Goal: Task Accomplishment & Management: Complete application form

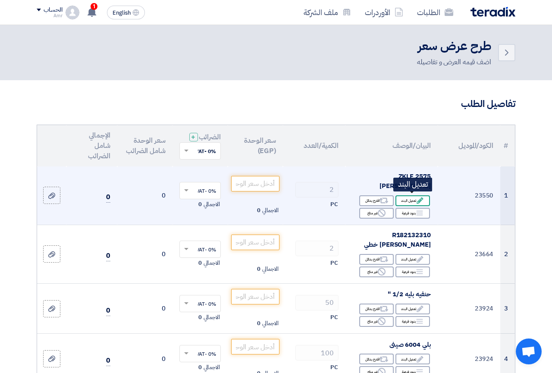
click at [413, 200] on div "Edit تعديل البند" at bounding box center [412, 200] width 34 height 11
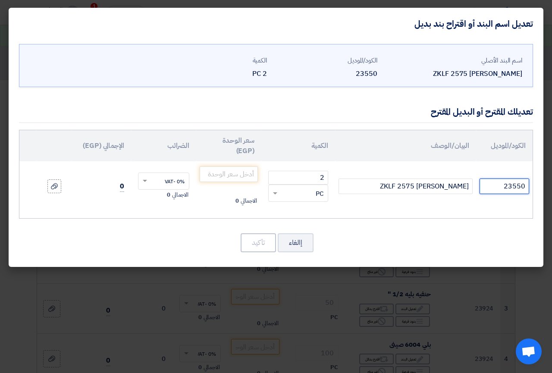
drag, startPoint x: 487, startPoint y: 178, endPoint x: 530, endPoint y: 178, distance: 44.0
click at [529, 178] on input "23550" at bounding box center [504, 186] width 50 height 16
paste input "ZKLF2575-2RS"
type input "ZKLF2575-2RS"
click at [232, 168] on input "number" at bounding box center [229, 174] width 58 height 16
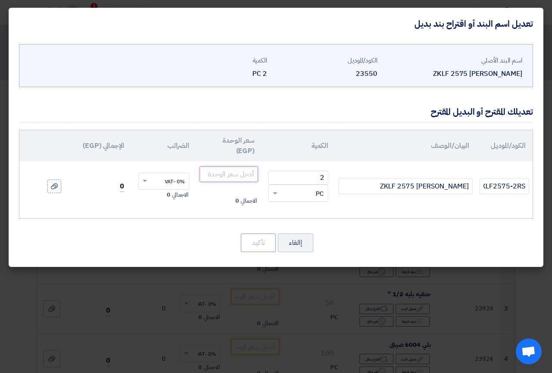
paste input "28210"
type input "28210"
click at [148, 177] on span at bounding box center [143, 181] width 11 height 8
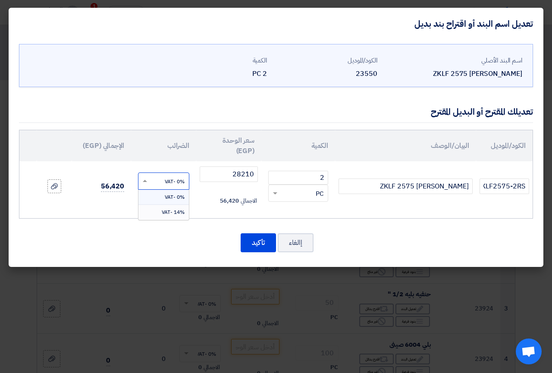
click at [167, 208] on span "14% -VAT" at bounding box center [173, 212] width 23 height 8
click at [256, 233] on button "تأكيد" at bounding box center [257, 242] width 35 height 19
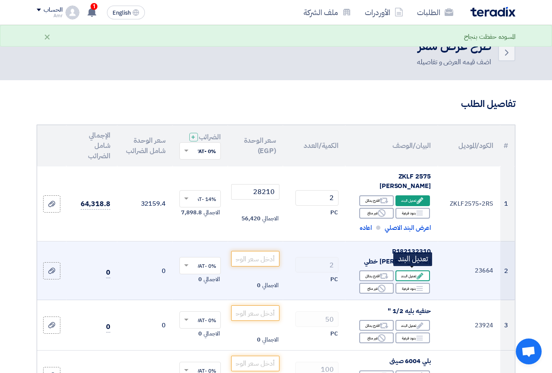
click at [409, 272] on div "Edit تعديل البند" at bounding box center [412, 275] width 34 height 11
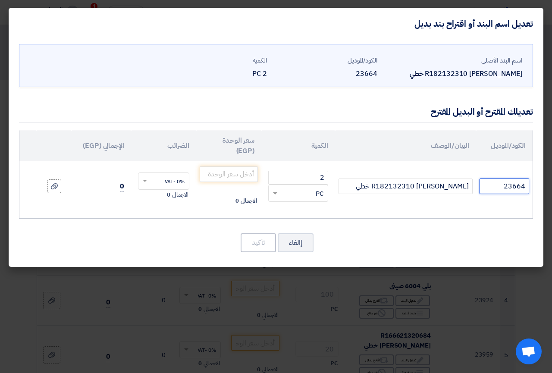
click at [499, 178] on input "23664" at bounding box center [504, 186] width 50 height 16
paste input "R1821-323-2X"
type input "R1821-323-2X"
click at [230, 166] on input "number" at bounding box center [229, 174] width 58 height 16
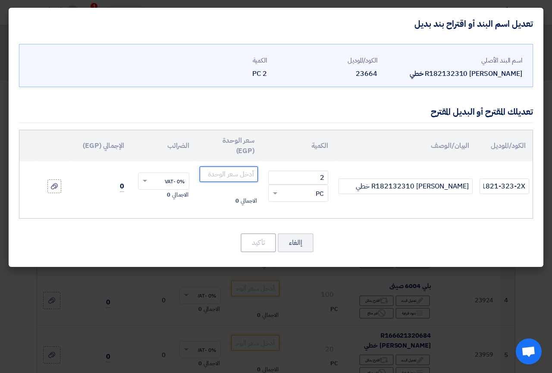
paste input "21595"
type input "21595"
click at [145, 177] on span at bounding box center [143, 181] width 11 height 8
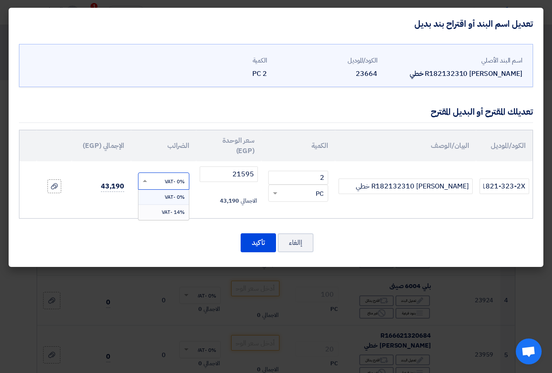
click at [164, 208] on span "14% -VAT" at bounding box center [173, 212] width 23 height 8
click at [256, 236] on button "تأكيد" at bounding box center [257, 242] width 35 height 19
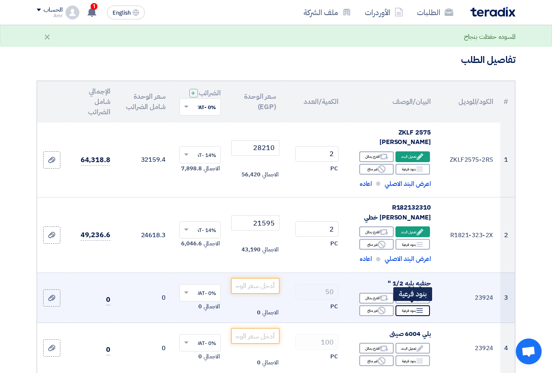
scroll to position [88, 0]
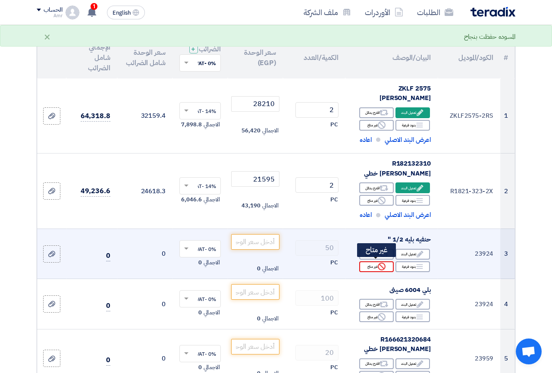
click at [371, 263] on div "Reject غير متاح" at bounding box center [376, 266] width 34 height 11
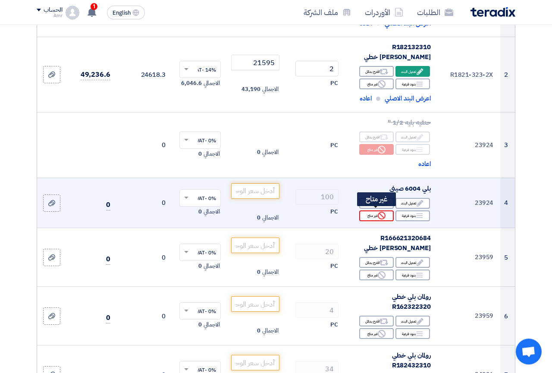
scroll to position [220, 0]
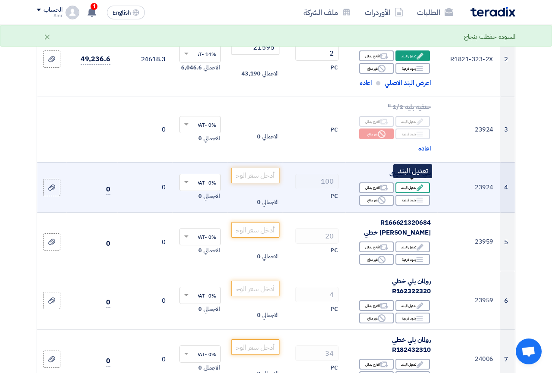
click at [413, 182] on div "Edit تعديل البند" at bounding box center [412, 187] width 34 height 11
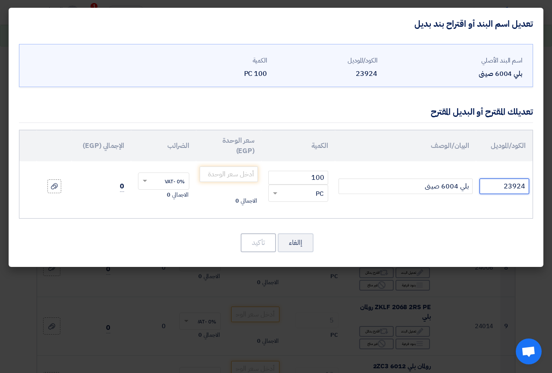
click at [488, 178] on input "23924" at bounding box center [504, 186] width 50 height 16
paste input "6004-2RSC3"
type input "6004-2RSC3 ART/[GEOGRAPHIC_DATA]"
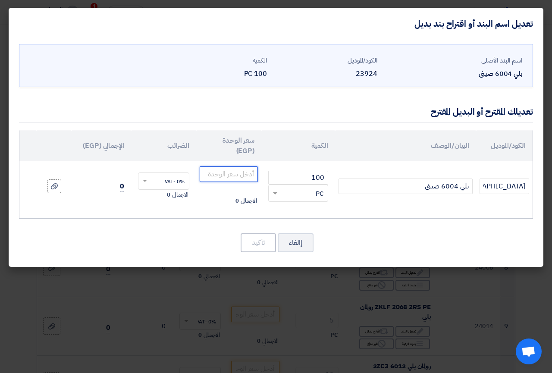
click at [221, 166] on input "number" at bounding box center [229, 174] width 58 height 16
type input "100"
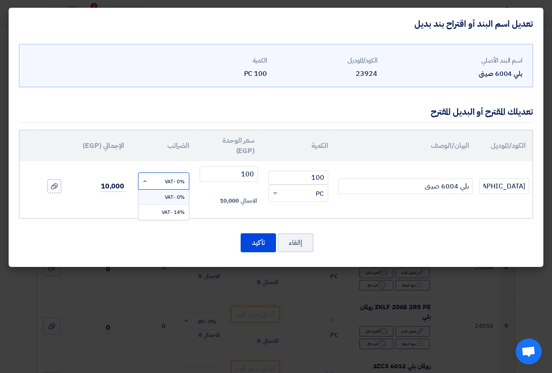
click at [149, 177] on span at bounding box center [143, 181] width 11 height 8
click at [167, 205] on div "14% -VAT" at bounding box center [163, 212] width 50 height 15
click at [150, 174] on div at bounding box center [163, 181] width 50 height 14
click at [173, 208] on span "14% -VAT" at bounding box center [173, 212] width 23 height 8
click at [263, 233] on button "تأكيد" at bounding box center [257, 242] width 35 height 19
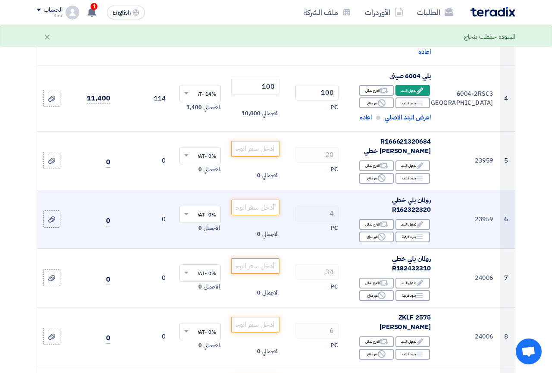
scroll to position [272, 0]
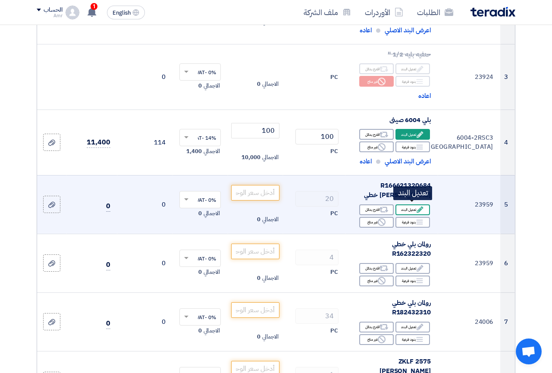
click at [415, 208] on div "Edit تعديل البند" at bounding box center [412, 209] width 34 height 11
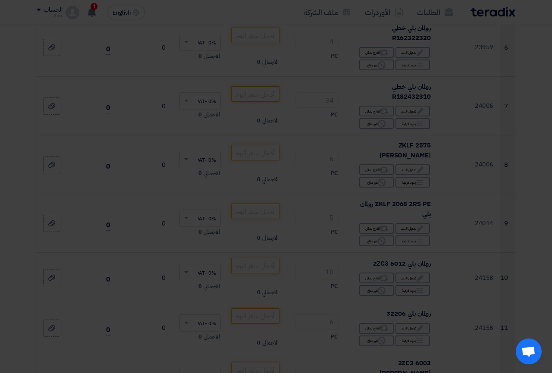
scroll to position [207, 0]
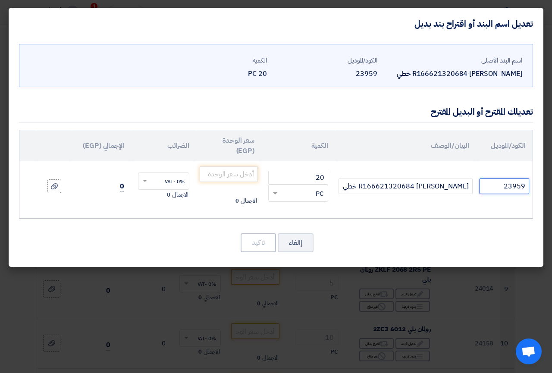
click at [495, 181] on input "23959" at bounding box center [504, 186] width 50 height 16
paste input "R1666-214-20"
type input "R1666-214-20"
click at [241, 166] on input "number" at bounding box center [229, 174] width 58 height 16
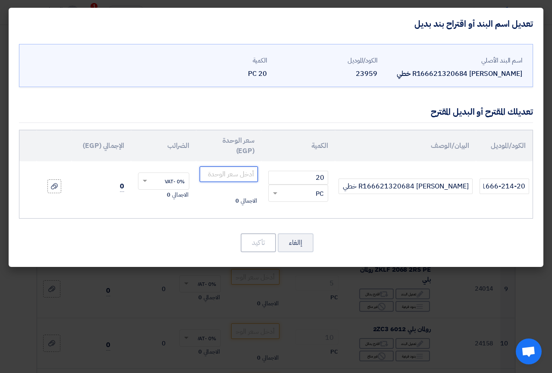
paste input "7675"
type input "7675"
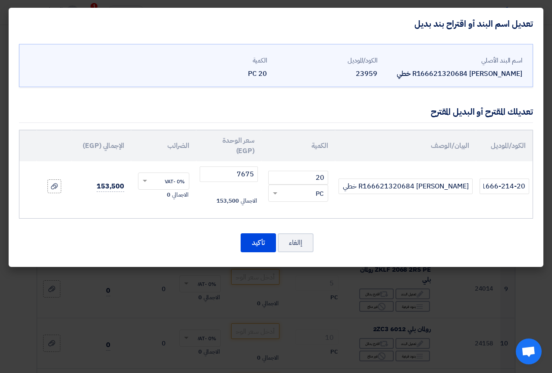
click at [168, 175] on input "text" at bounding box center [169, 182] width 32 height 14
click at [169, 208] on span "14% -VAT" at bounding box center [173, 212] width 23 height 8
click at [256, 233] on button "تأكيد" at bounding box center [257, 242] width 35 height 19
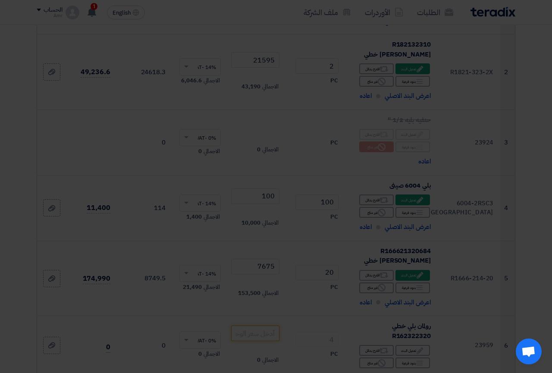
scroll to position [347, 0]
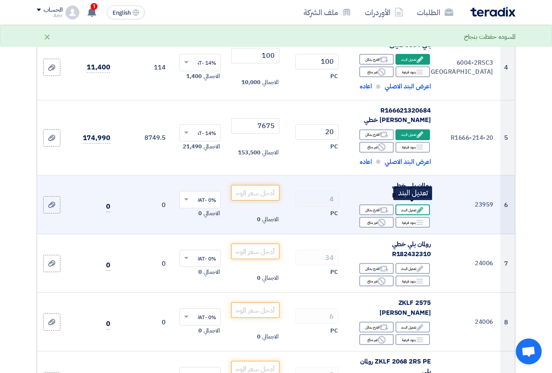
click at [415, 207] on div "Edit تعديل البند" at bounding box center [412, 209] width 34 height 11
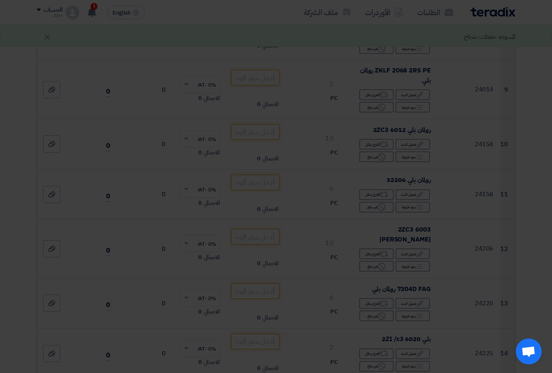
scroll to position [207, 0]
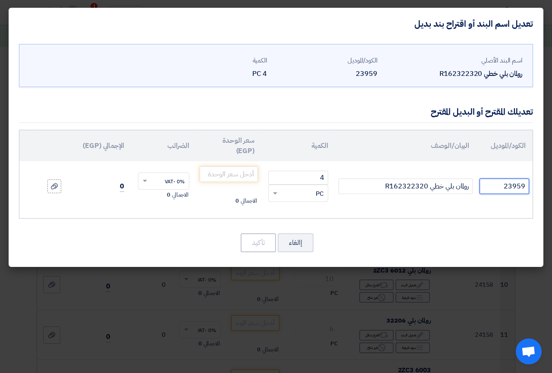
click at [499, 178] on input "23959" at bounding box center [504, 186] width 50 height 16
paste input "R1623-223-20"
type input "R1623-223-20"
click at [222, 166] on input "number" at bounding box center [229, 174] width 58 height 16
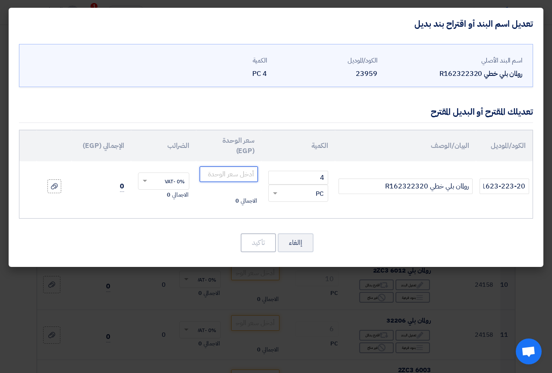
paste input "11050"
type input "11050"
click at [150, 174] on div at bounding box center [163, 181] width 50 height 14
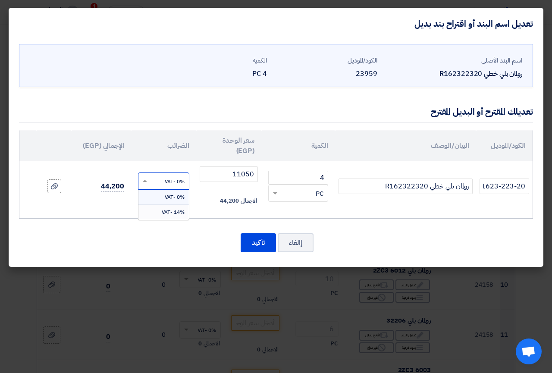
click at [168, 208] on span "14% -VAT" at bounding box center [173, 212] width 23 height 8
click at [263, 233] on button "تأكيد" at bounding box center [257, 242] width 35 height 19
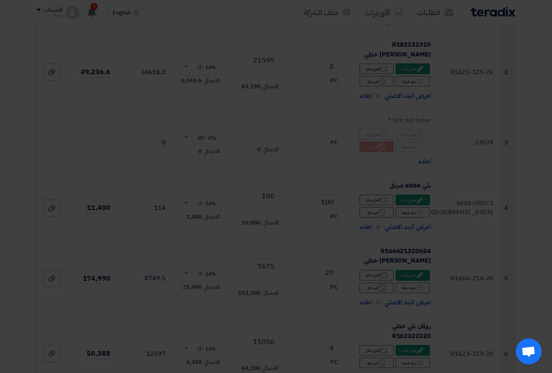
scroll to position [347, 0]
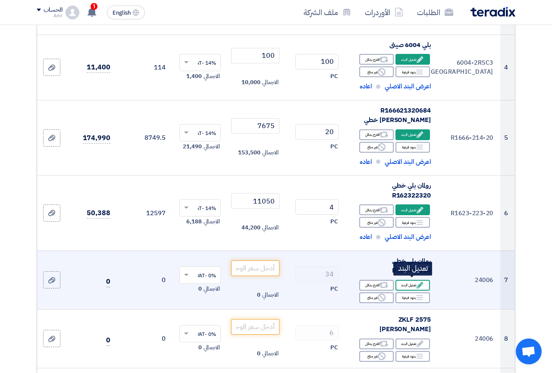
click at [409, 282] on div "Edit تعديل البند" at bounding box center [412, 285] width 34 height 11
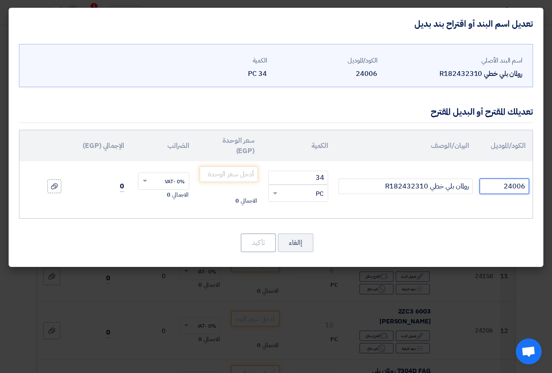
click at [501, 178] on input "24006" at bounding box center [504, 186] width 50 height 16
paste input "R1824-323-2X"
type input "R1824-323-2X"
click at [218, 166] on input "number" at bounding box center [229, 174] width 58 height 16
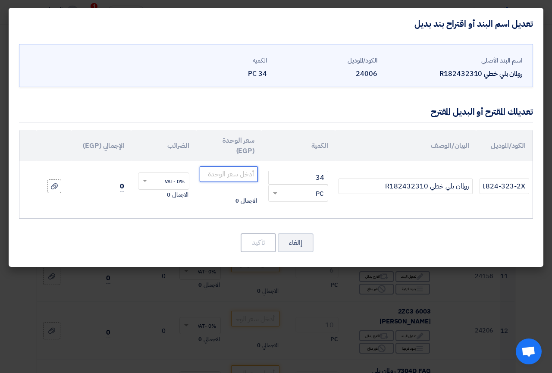
click at [218, 166] on input "number" at bounding box center [229, 174] width 58 height 16
paste input "24850"
type input "24850"
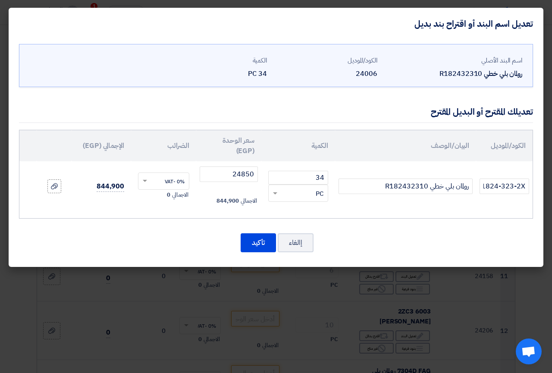
click at [142, 177] on span at bounding box center [143, 181] width 11 height 8
click at [162, 208] on span "14% -VAT" at bounding box center [173, 212] width 23 height 8
click at [257, 233] on button "تأكيد" at bounding box center [257, 242] width 35 height 19
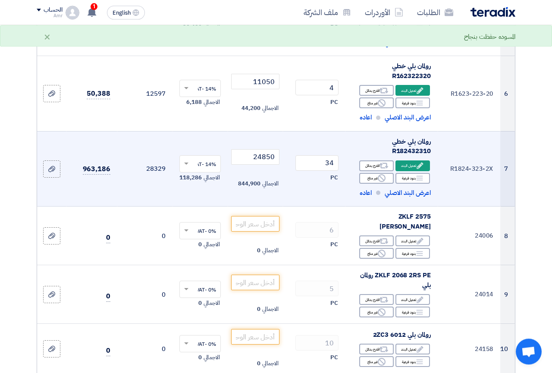
scroll to position [479, 0]
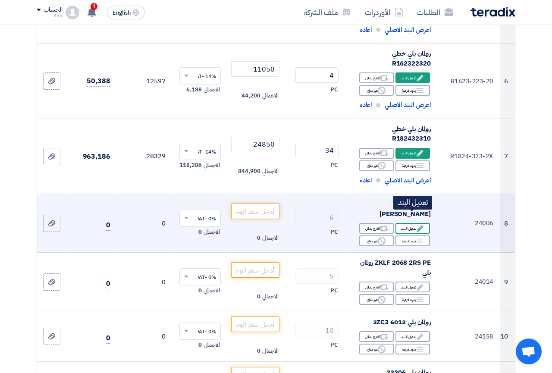
click at [413, 223] on div "Edit تعديل البند" at bounding box center [412, 228] width 34 height 11
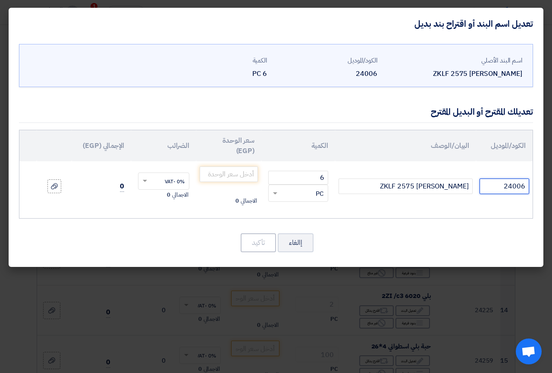
click at [506, 178] on input "24006" at bounding box center [504, 186] width 50 height 16
paste input "ZKLF2575-2RS"
type input "ZKLF2575-2RS"
click at [234, 166] on input "number" at bounding box center [229, 174] width 58 height 16
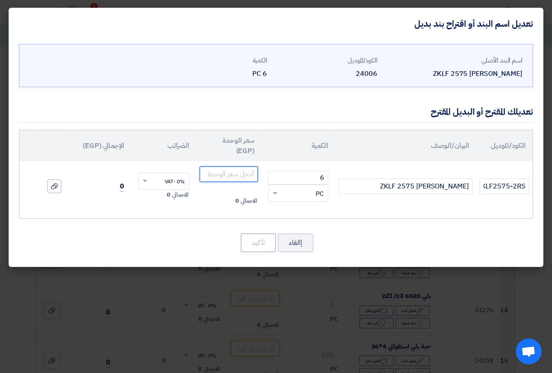
paste input "28210"
type input "28210"
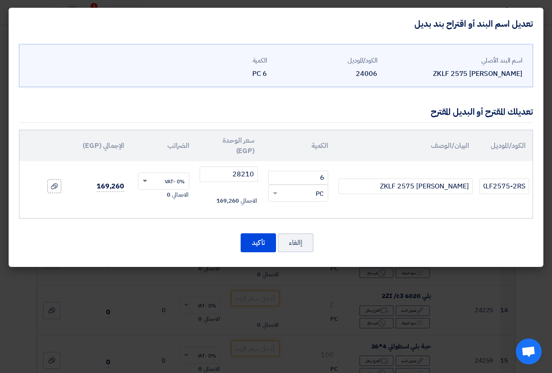
click at [145, 180] on span at bounding box center [145, 181] width 4 height 3
click at [162, 208] on span "14% -VAT" at bounding box center [173, 212] width 23 height 8
click at [259, 235] on button "تأكيد" at bounding box center [257, 242] width 35 height 19
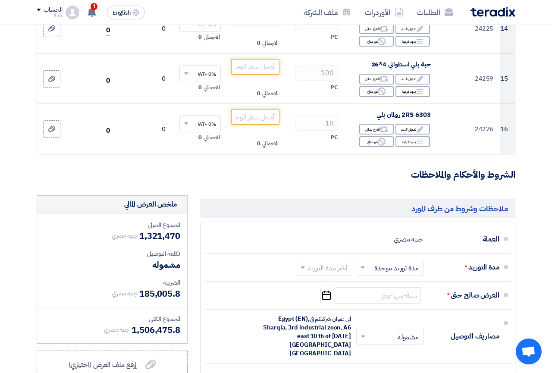
scroll to position [1145, 0]
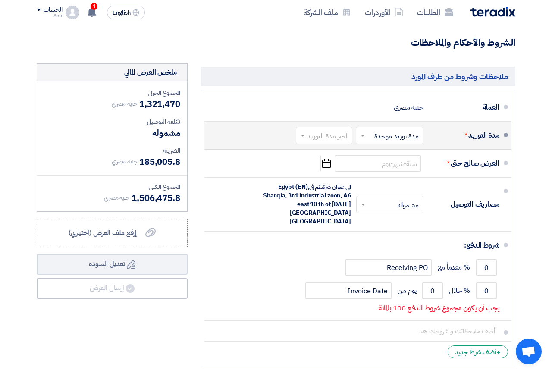
click at [361, 131] on span at bounding box center [361, 135] width 11 height 9
click at [396, 149] on span "مدد توريد متعددة" at bounding box center [397, 154] width 47 height 10
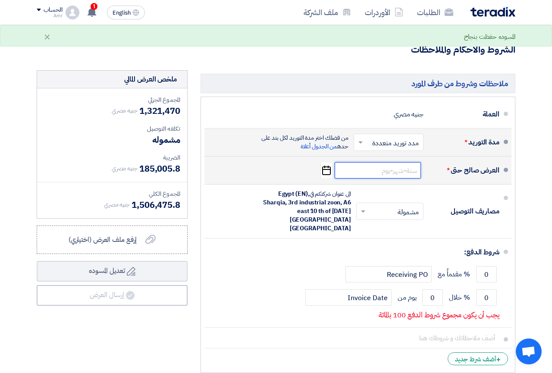
click at [371, 162] on input at bounding box center [377, 170] width 86 height 16
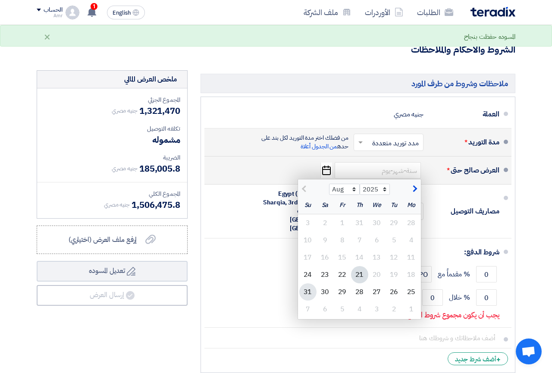
click at [309, 283] on div "31" at bounding box center [307, 291] width 17 height 17
type input "[DATE]"
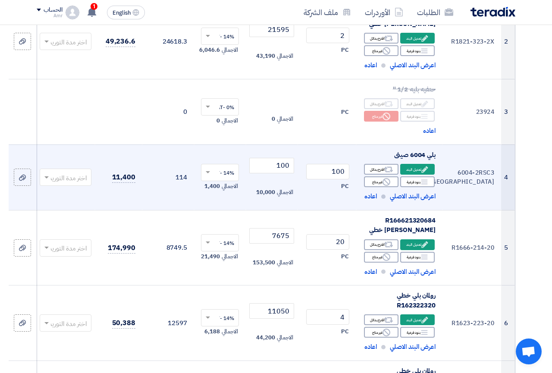
scroll to position [264, 0]
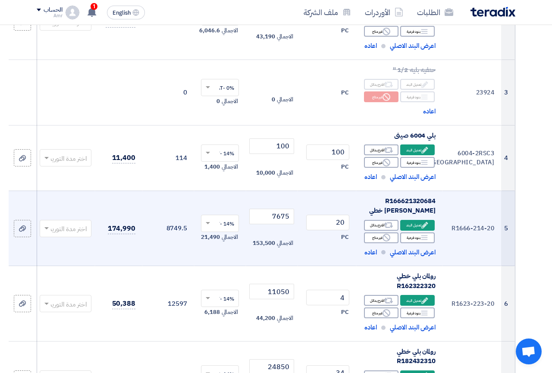
click at [46, 223] on span at bounding box center [45, 228] width 11 height 10
click at [75, 309] on span "4-6 اسبوع" at bounding box center [72, 313] width 27 height 9
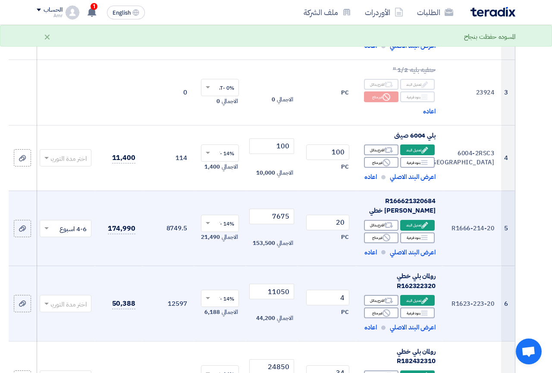
click at [50, 299] on span at bounding box center [45, 304] width 11 height 10
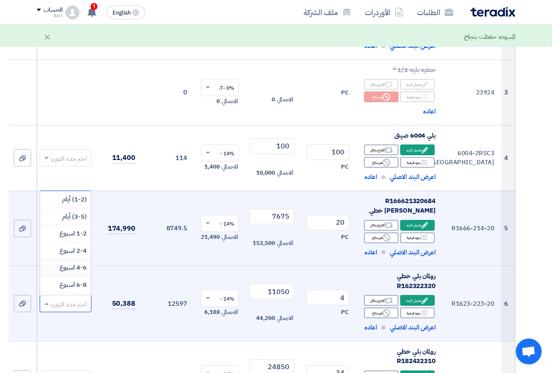
click at [71, 262] on span "4-6 اسبوع" at bounding box center [72, 266] width 27 height 9
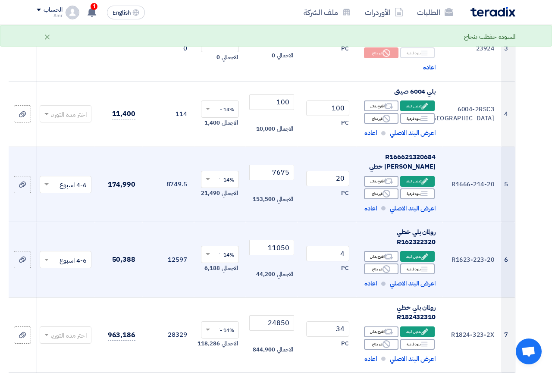
scroll to position [352, 0]
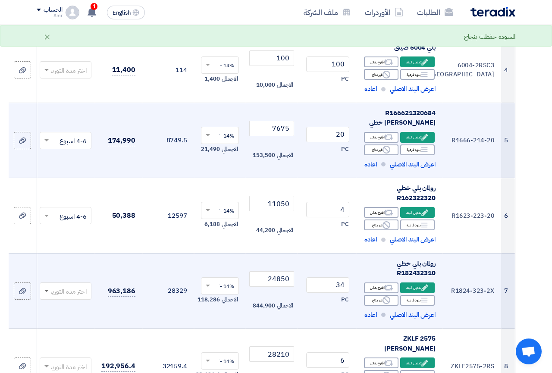
click at [48, 286] on span at bounding box center [45, 291] width 11 height 10
click at [76, 250] on span "4-6 اسبوع" at bounding box center [72, 254] width 27 height 9
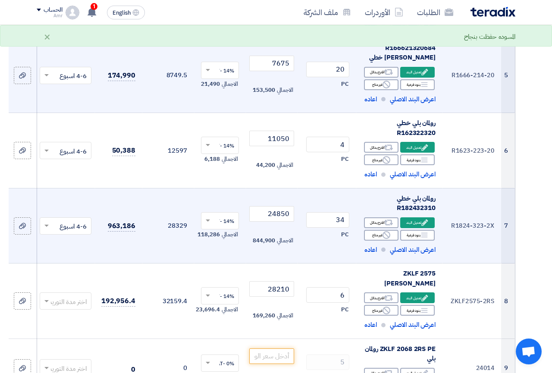
scroll to position [440, 0]
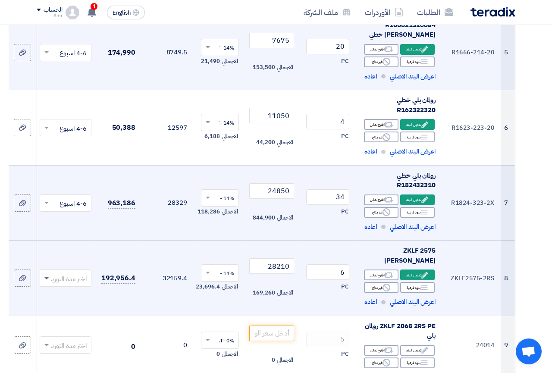
click at [45, 277] on span at bounding box center [46, 278] width 4 height 3
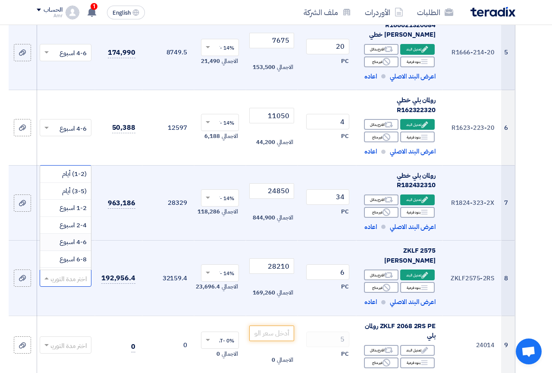
click at [71, 237] on span "4-6 اسبوع" at bounding box center [72, 241] width 27 height 9
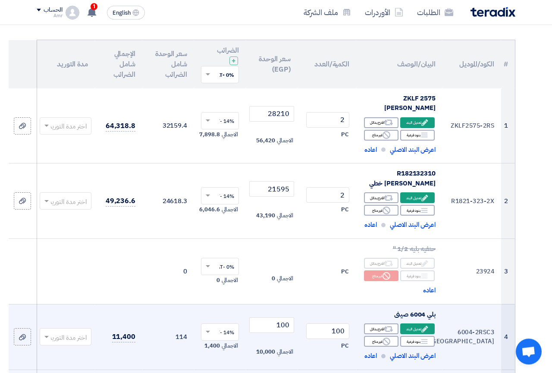
scroll to position [44, 0]
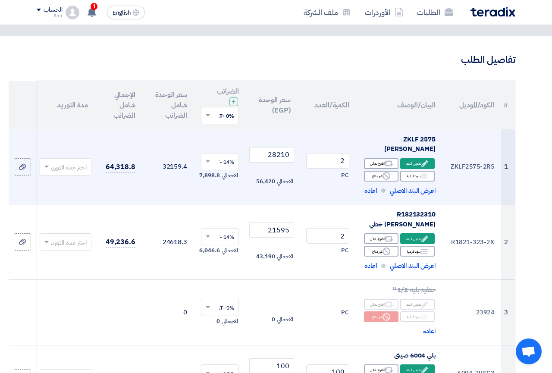
click at [45, 162] on span at bounding box center [45, 167] width 11 height 10
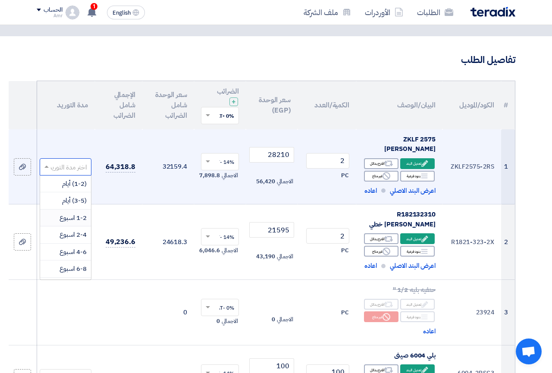
click at [66, 213] on span "1-2 اسبوع" at bounding box center [72, 217] width 27 height 9
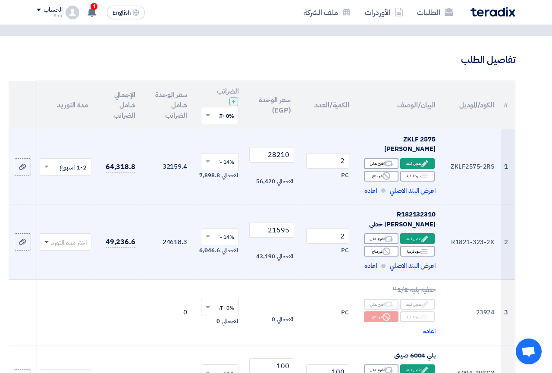
click at [47, 241] on span at bounding box center [46, 242] width 4 height 3
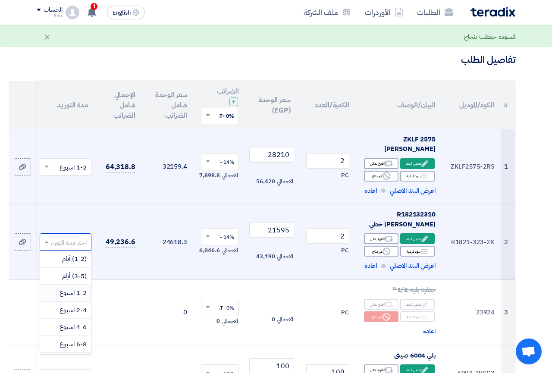
click at [70, 288] on span "1-2 اسبوع" at bounding box center [72, 292] width 27 height 9
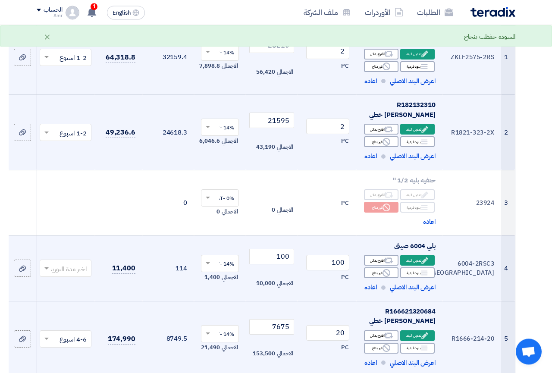
scroll to position [176, 0]
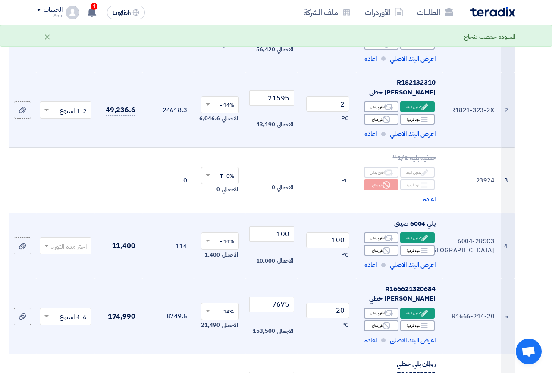
click at [50, 241] on span at bounding box center [45, 246] width 11 height 10
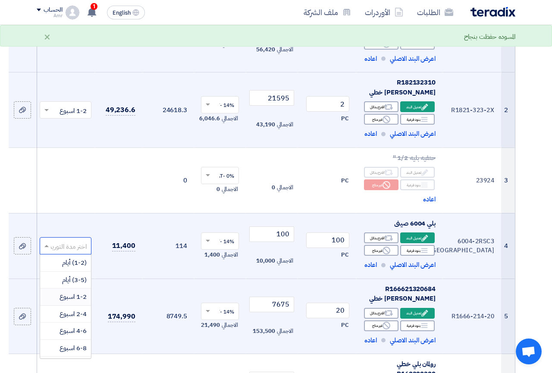
click at [77, 292] on span "1-2 اسبوع" at bounding box center [72, 296] width 27 height 9
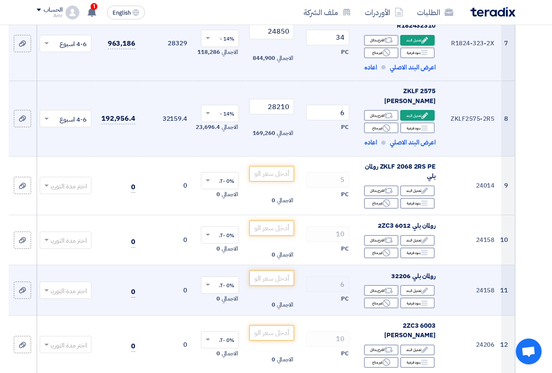
scroll to position [615, 0]
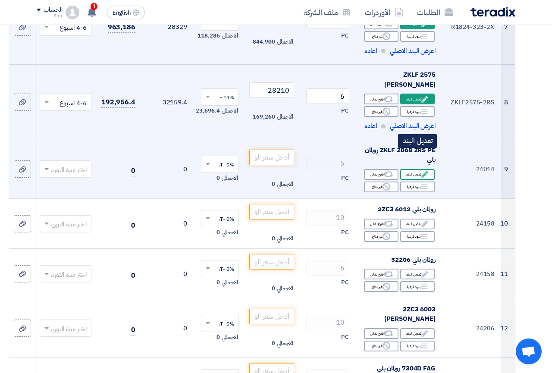
click at [419, 169] on div "Edit تعديل البند" at bounding box center [417, 174] width 34 height 11
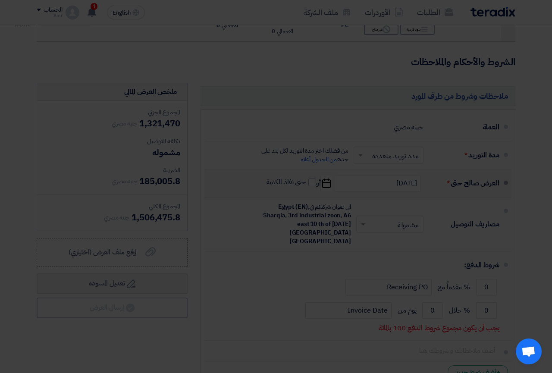
scroll to position [259, 0]
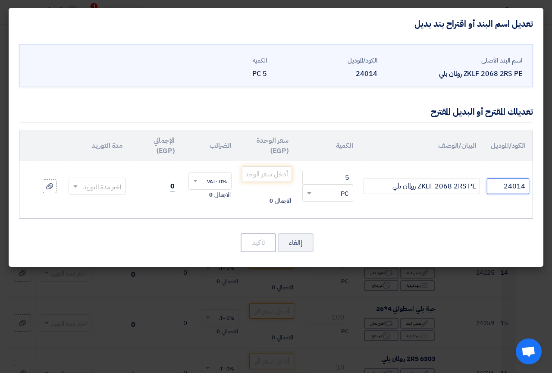
click at [497, 186] on input "24014" at bounding box center [508, 186] width 42 height 16
paste input "ZKLF2068 -2RS-2AP-XL"
type input "ZKLF2068 -2RS-2AP-XL"
click at [270, 177] on input "number" at bounding box center [267, 174] width 50 height 16
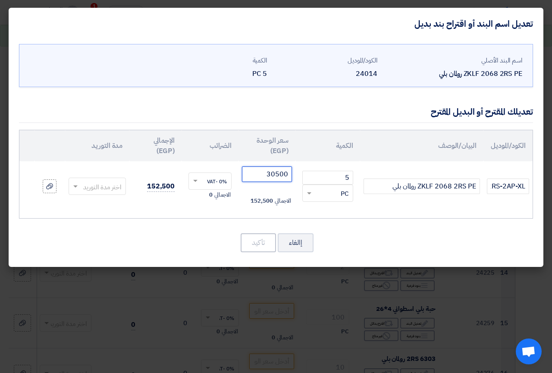
click at [191, 178] on span at bounding box center [194, 181] width 11 height 8
type input "30500"
click at [210, 216] on div "14% -VAT" at bounding box center [210, 212] width 42 height 15
click at [87, 187] on input "text" at bounding box center [103, 187] width 39 height 14
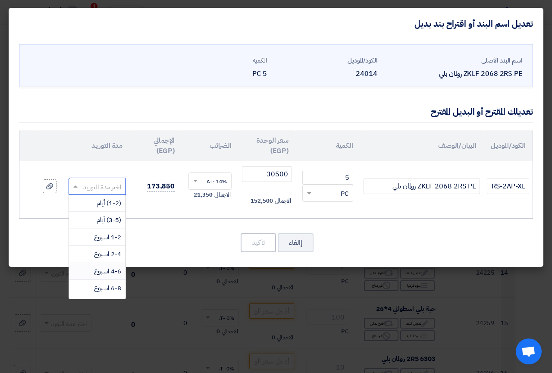
click at [107, 271] on span "4-6 اسبوع" at bounding box center [107, 270] width 27 height 9
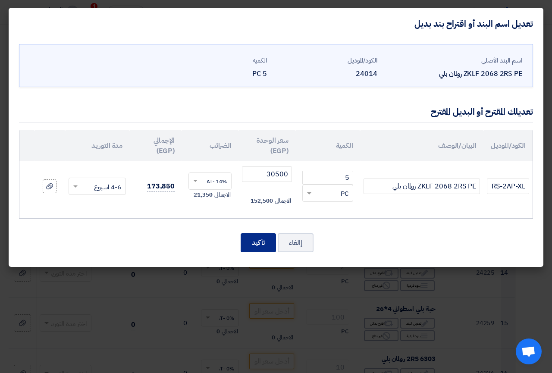
click at [256, 245] on button "تأكيد" at bounding box center [257, 242] width 35 height 19
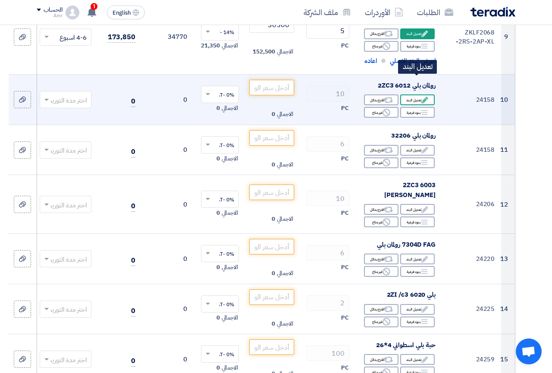
click at [424, 97] on use at bounding box center [424, 100] width 6 height 6
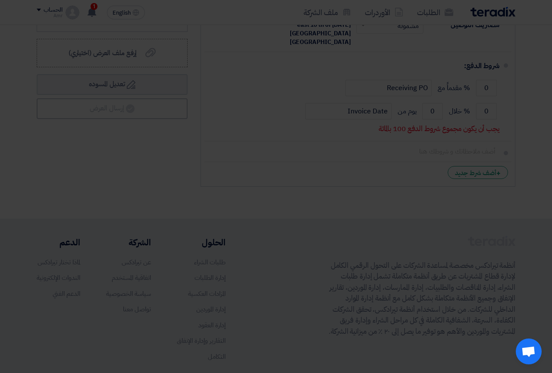
scroll to position [259, 0]
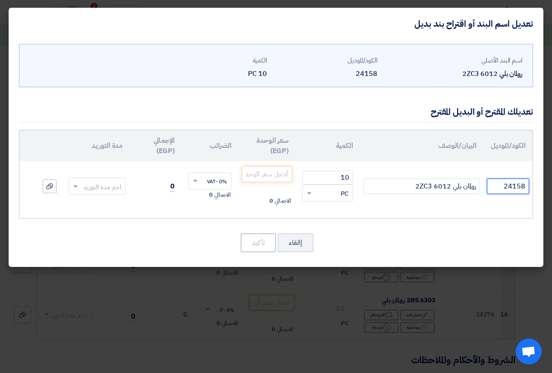
click at [496, 187] on input "24158" at bounding box center [508, 186] width 42 height 16
paste input "6012ZZC3 STC/[GEOGRAPHIC_DATA]"
type input "6012ZZC3 STC/[GEOGRAPHIC_DATA]"
click at [247, 176] on input "number" at bounding box center [267, 174] width 50 height 16
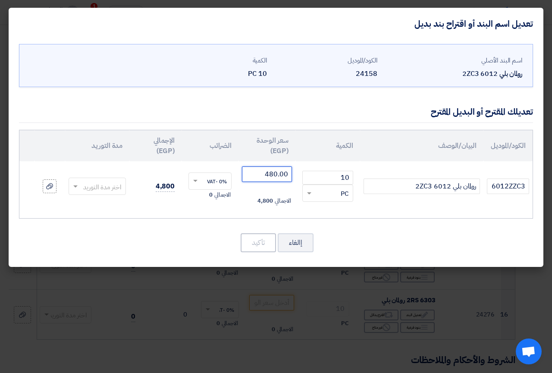
type input "480.00"
click at [198, 178] on span at bounding box center [194, 181] width 11 height 8
click at [215, 209] on span "14% -VAT" at bounding box center [215, 212] width 23 height 8
click at [103, 190] on input "text" at bounding box center [103, 187] width 39 height 14
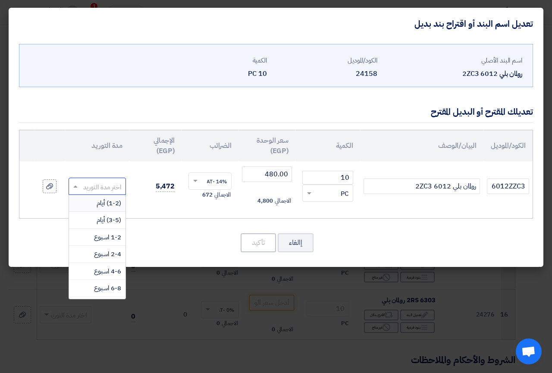
click at [113, 202] on span "(1-2) أيام" at bounding box center [109, 202] width 25 height 9
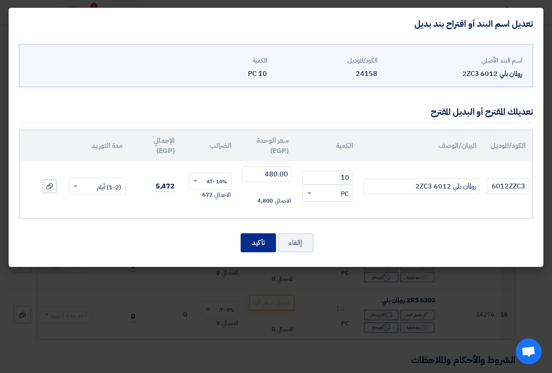
click at [256, 242] on button "تأكيد" at bounding box center [257, 242] width 35 height 19
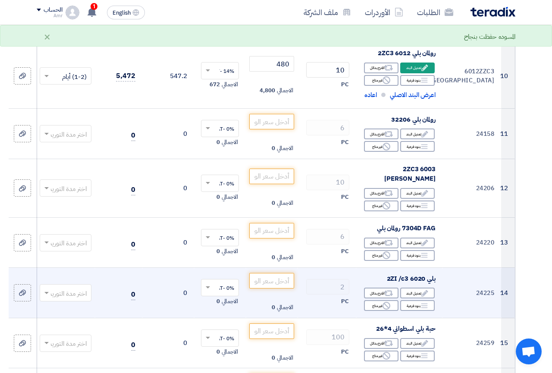
scroll to position [743, 0]
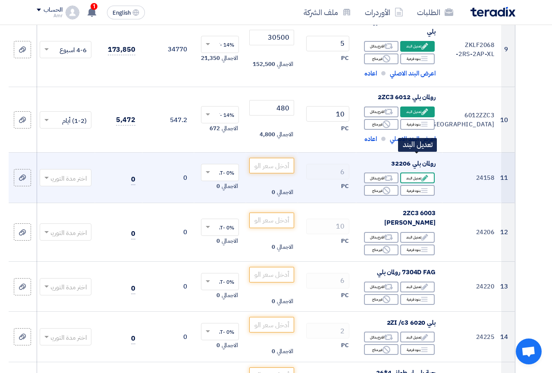
click at [419, 172] on div "Edit تعديل البند" at bounding box center [417, 177] width 34 height 11
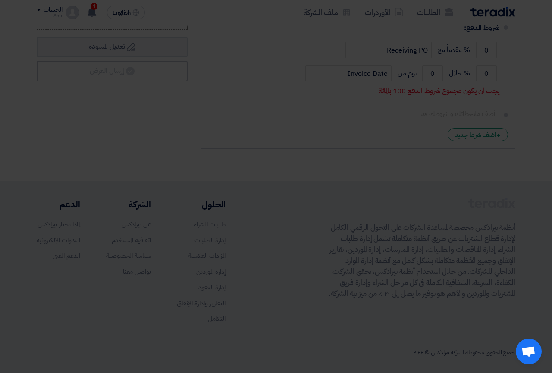
scroll to position [246, 0]
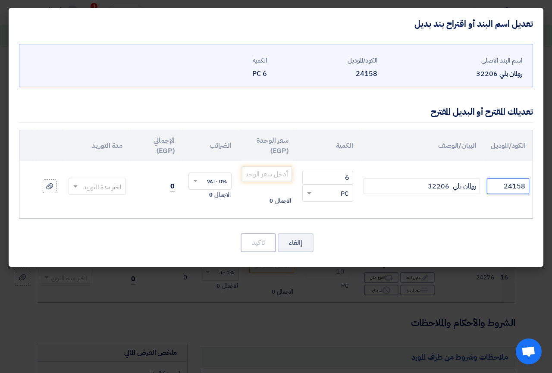
click at [500, 186] on input "24158" at bounding box center [508, 186] width 42 height 16
drag, startPoint x: 500, startPoint y: 186, endPoint x: 527, endPoint y: 183, distance: 26.9
click at [527, 183] on input "24158" at bounding box center [508, 186] width 42 height 16
paste input "32206 NKE"
type input "32206 NKE"
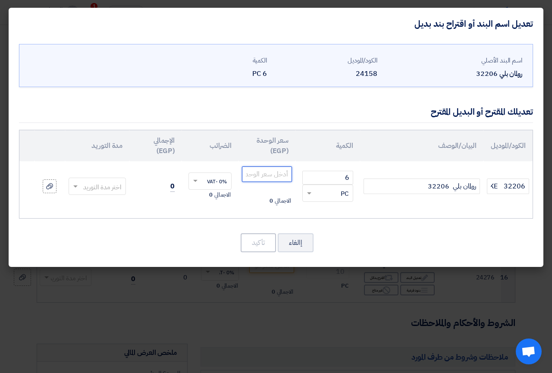
click at [265, 177] on input "number" at bounding box center [267, 174] width 50 height 16
click at [192, 182] on span at bounding box center [194, 181] width 11 height 8
type input "575.00"
click at [206, 209] on span "14% -VAT" at bounding box center [215, 212] width 23 height 8
click at [100, 185] on input "text" at bounding box center [103, 187] width 39 height 14
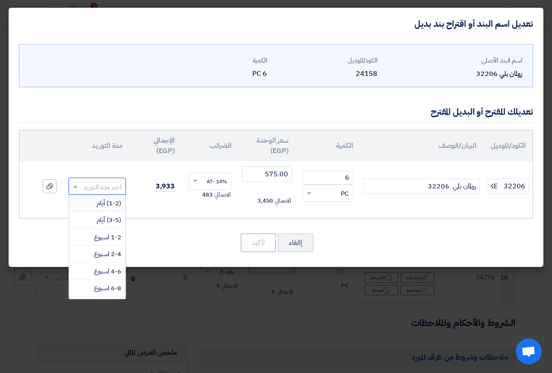
click at [104, 200] on span "(1-2) أيام" at bounding box center [109, 202] width 25 height 9
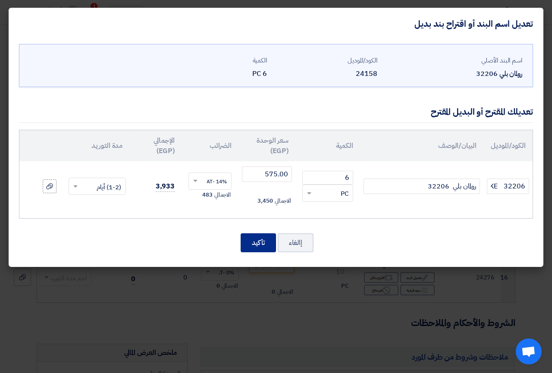
click at [256, 241] on button "تأكيد" at bounding box center [257, 242] width 35 height 19
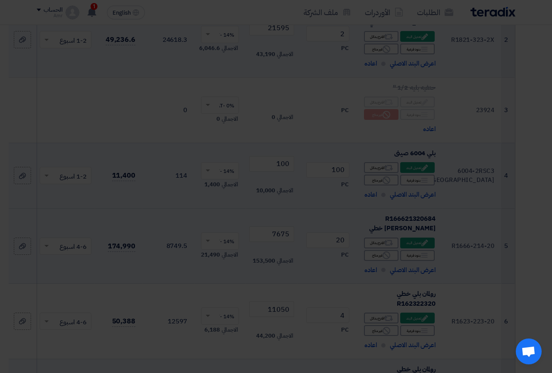
scroll to position [884, 0]
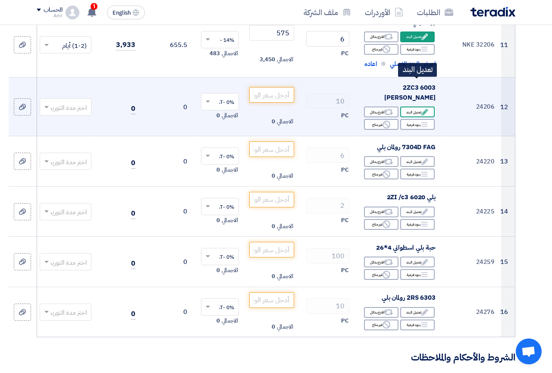
click at [422, 108] on icon "Edit" at bounding box center [425, 112] width 8 height 8
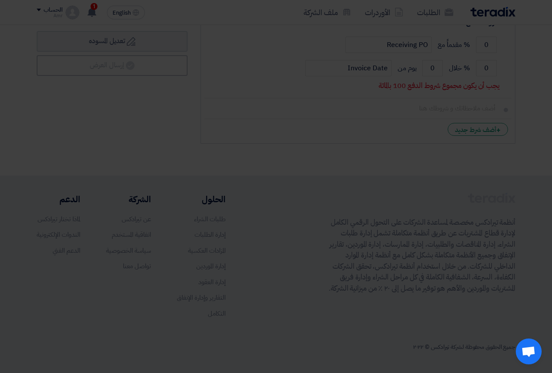
scroll to position [246, 0]
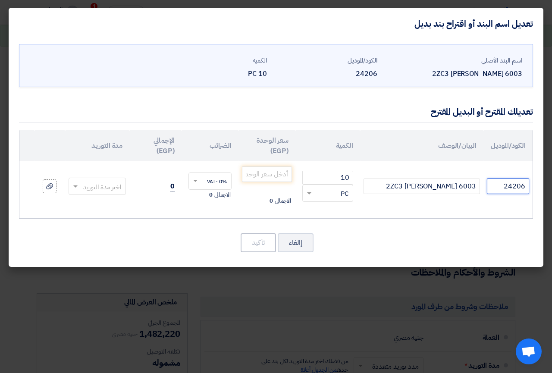
click at [504, 191] on input "24206" at bounding box center [508, 186] width 42 height 16
paste input "6003ZZC3 NKE"
type input "6003ZZC3 NKE"
click at [253, 173] on input "number" at bounding box center [267, 174] width 50 height 16
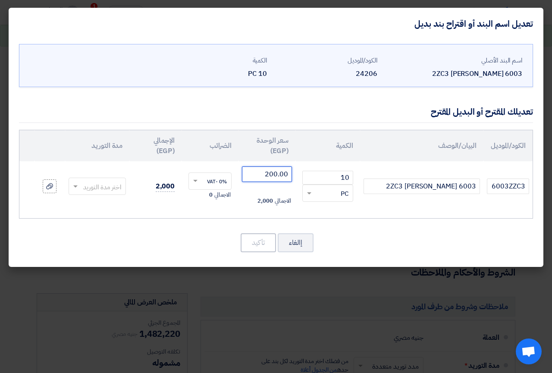
click at [198, 180] on span at bounding box center [194, 181] width 11 height 8
type input "200.00"
click at [210, 209] on span "14% -VAT" at bounding box center [215, 212] width 23 height 8
click at [93, 186] on input "text" at bounding box center [103, 187] width 39 height 14
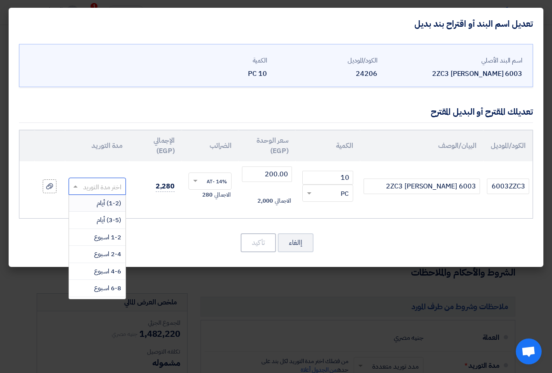
click at [97, 203] on span "(1-2) أيام" at bounding box center [109, 202] width 25 height 9
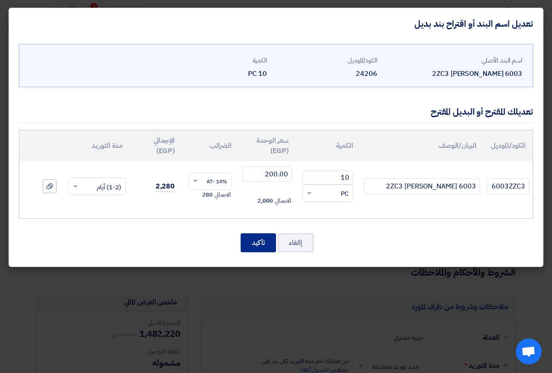
click at [258, 240] on button "تأكيد" at bounding box center [257, 242] width 35 height 19
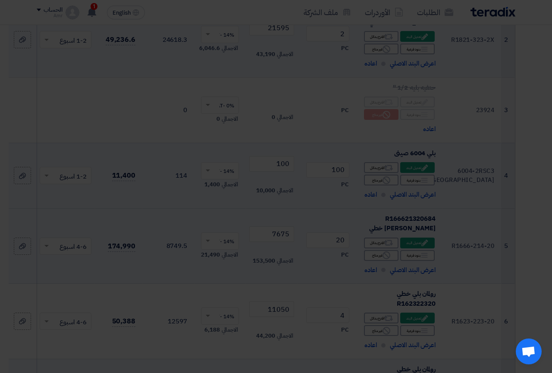
scroll to position [949, 0]
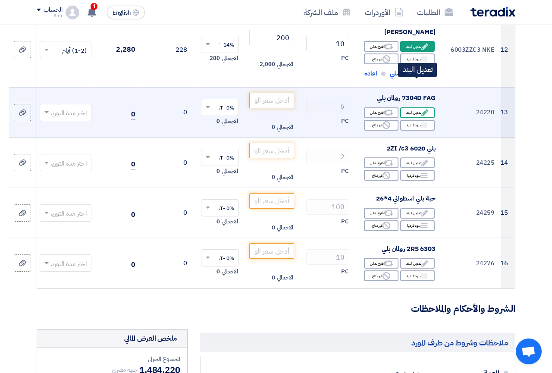
click at [426, 109] on icon "Edit" at bounding box center [425, 113] width 8 height 8
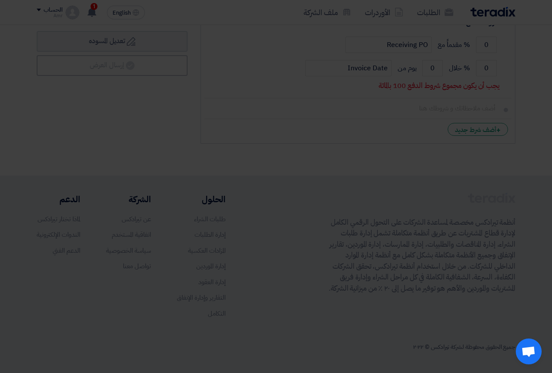
scroll to position [246, 0]
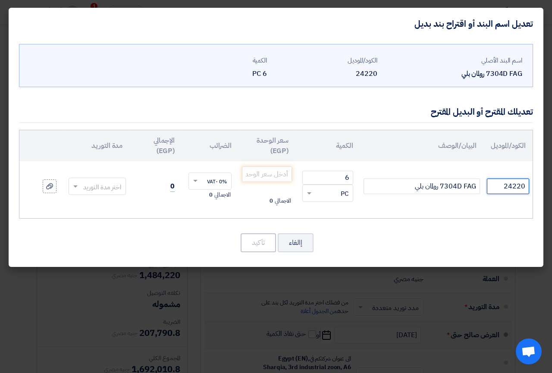
click at [501, 186] on input "24220" at bounding box center [508, 186] width 42 height 16
paste input "[STREET_ADDRESS]"
type input "[STREET_ADDRESS]"
click at [260, 177] on input "number" at bounding box center [267, 174] width 50 height 16
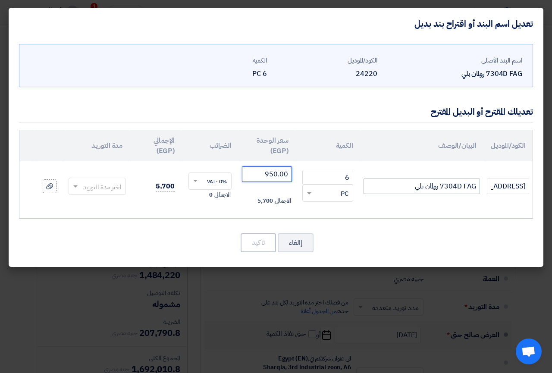
type input "950.00"
click at [462, 185] on input "7304D FAG رولمان بلي" at bounding box center [421, 186] width 116 height 16
click at [82, 188] on div at bounding box center [97, 186] width 57 height 14
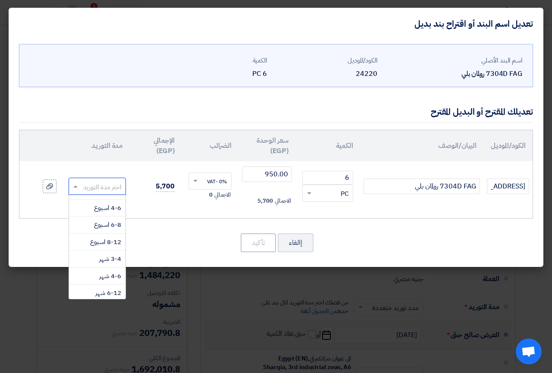
scroll to position [72, 0]
click at [100, 247] on span "3-4 شهر" at bounding box center [110, 249] width 22 height 9
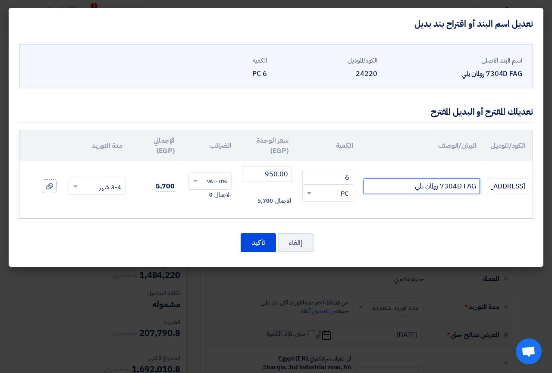
drag, startPoint x: 438, startPoint y: 186, endPoint x: 441, endPoint y: 181, distance: 6.0
click at [441, 181] on input "7304D FAG رولمان بلي" at bounding box center [421, 186] width 116 height 16
paste input "BJUA"
type input "7304[PERSON_NAME]"
click at [75, 185] on span at bounding box center [74, 186] width 11 height 10
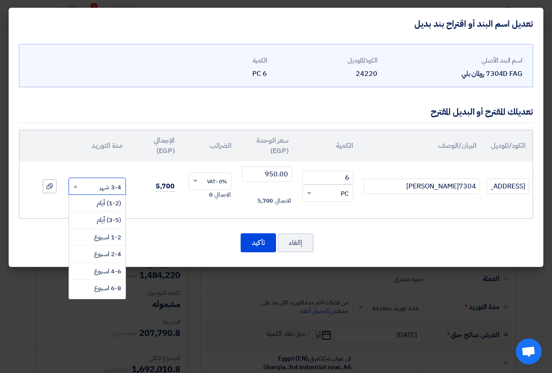
scroll to position [32, 0]
click at [97, 206] on span "1-2 اسبوع" at bounding box center [107, 204] width 27 height 9
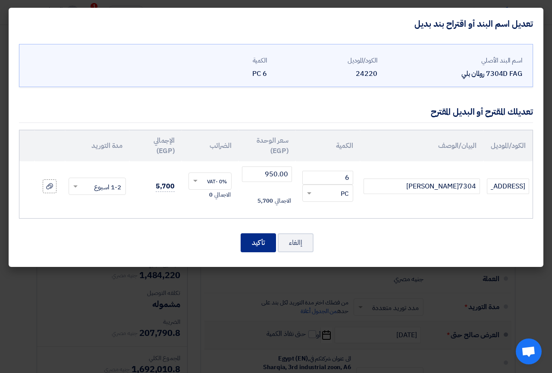
click at [262, 244] on button "تأكيد" at bounding box center [257, 242] width 35 height 19
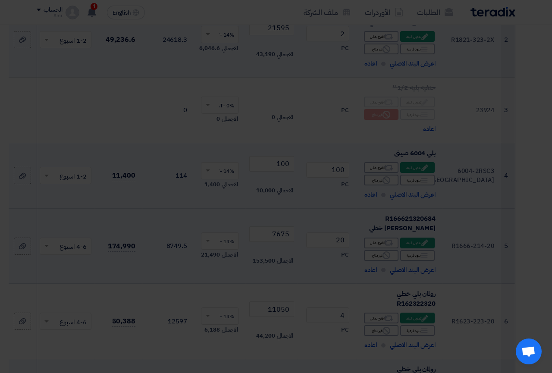
scroll to position [1015, 0]
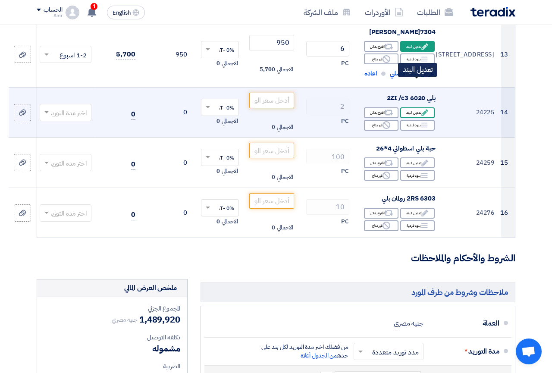
click at [410, 107] on div "Edit تعديل البند" at bounding box center [417, 112] width 34 height 11
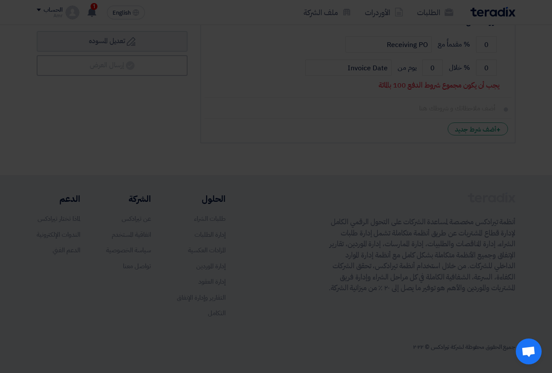
scroll to position [246, 0]
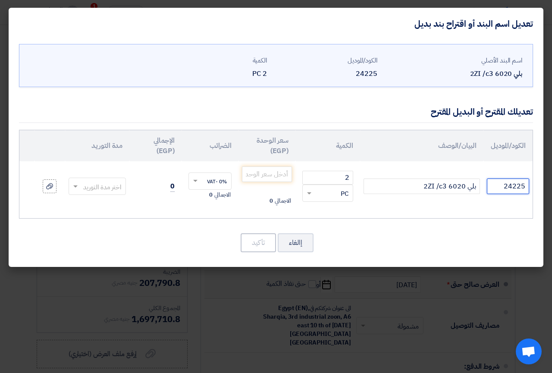
click at [492, 186] on input "24225" at bounding box center [508, 186] width 42 height 16
paste input "6020ZZC3 NKE"
type input "6020ZZC3 NKE"
click at [257, 179] on input "number" at bounding box center [267, 174] width 50 height 16
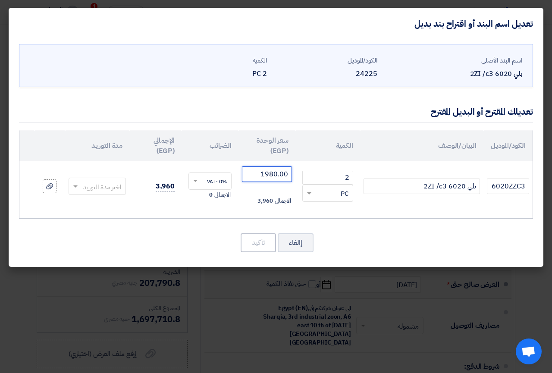
click at [198, 181] on span at bounding box center [194, 181] width 11 height 8
type input "1980.00"
click at [214, 211] on span "14% -VAT" at bounding box center [215, 212] width 23 height 8
click at [100, 185] on input "text" at bounding box center [103, 187] width 39 height 14
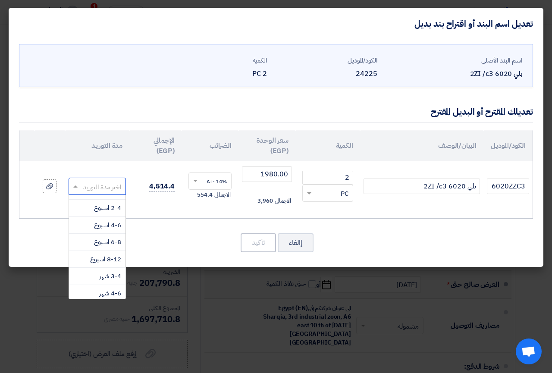
scroll to position [53, 0]
click at [110, 270] on span "3-4 شهر" at bounding box center [110, 269] width 22 height 9
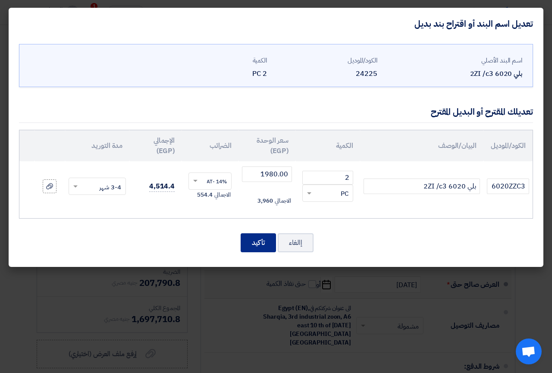
click at [257, 251] on button "تأكيد" at bounding box center [257, 242] width 35 height 19
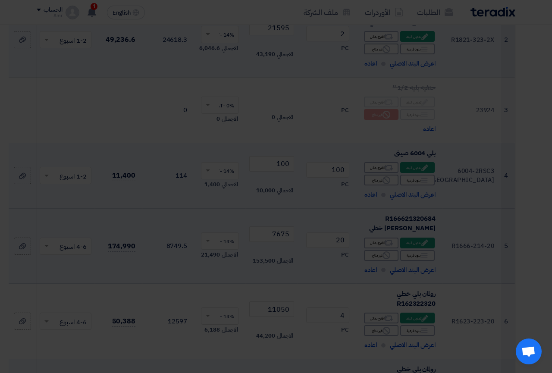
scroll to position [1080, 0]
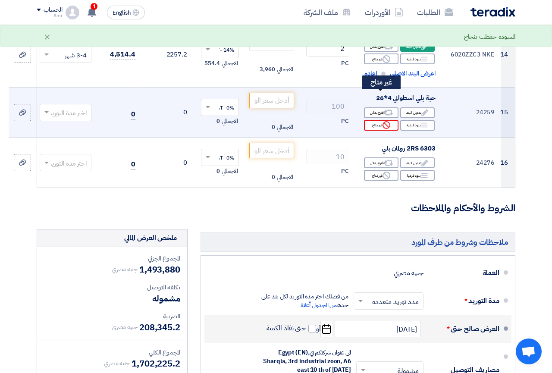
click at [377, 120] on div "Reject غير متاح" at bounding box center [381, 125] width 34 height 11
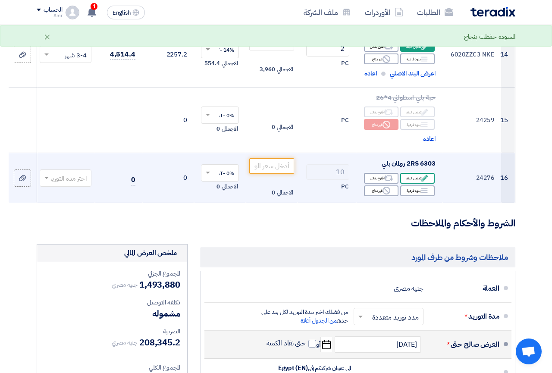
click at [414, 173] on div "Edit تعديل البند" at bounding box center [417, 178] width 34 height 11
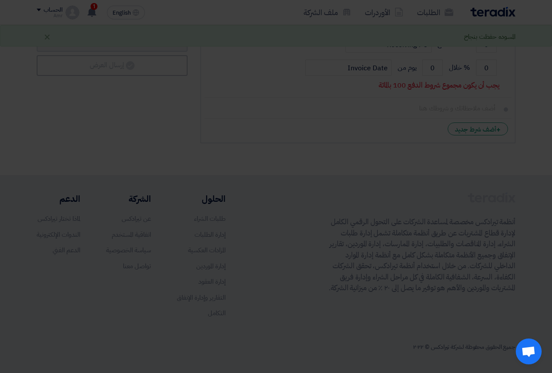
scroll to position [246, 0]
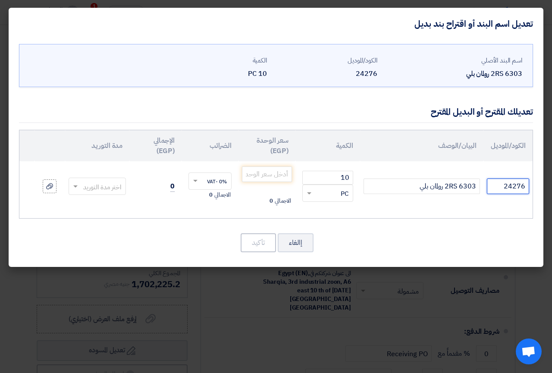
click at [497, 190] on input "24276" at bounding box center [508, 186] width 42 height 16
paste input "6303-2RSC3 NKE"
type input "6303-2RSC3 NKE"
click at [271, 172] on input "number" at bounding box center [267, 174] width 50 height 16
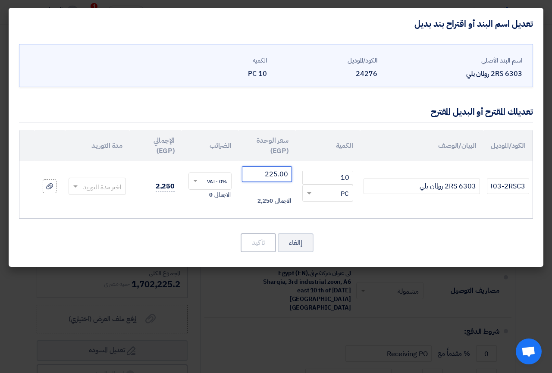
click at [194, 178] on span at bounding box center [194, 181] width 11 height 8
type input "225.00"
click at [213, 211] on span "14% -VAT" at bounding box center [215, 212] width 23 height 8
click at [90, 188] on input "text" at bounding box center [103, 187] width 39 height 14
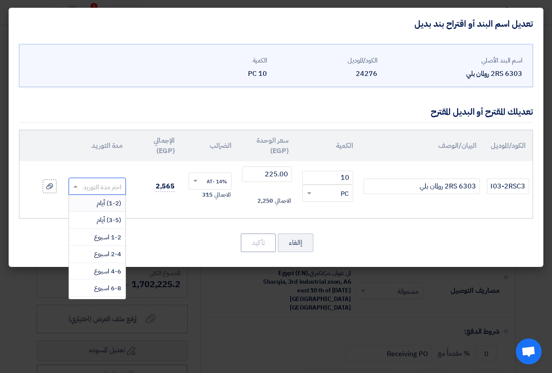
click at [98, 201] on span "(1-2) أيام" at bounding box center [109, 202] width 25 height 9
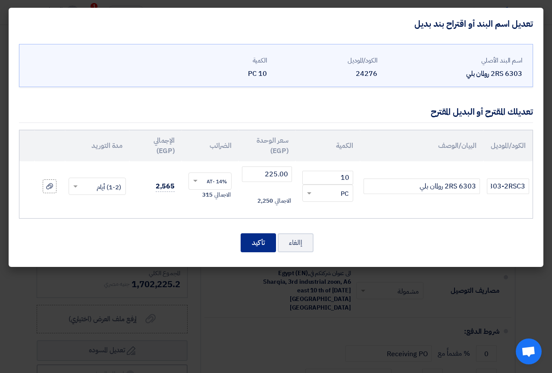
click at [259, 241] on button "تأكيد" at bounding box center [257, 242] width 35 height 19
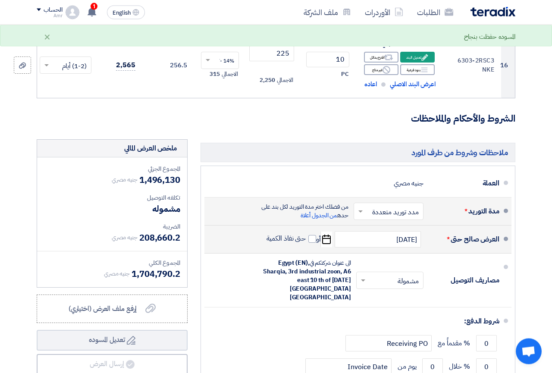
scroll to position [1234, 0]
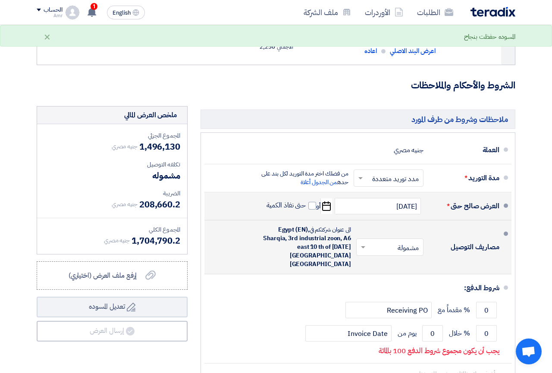
click at [362, 243] on span at bounding box center [361, 247] width 11 height 9
click at [397, 276] on span "غير مشمولة" at bounding box center [405, 281] width 30 height 10
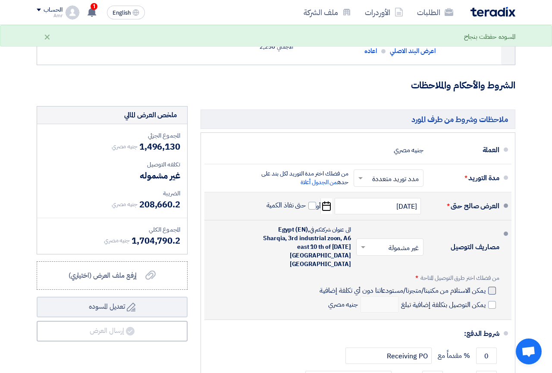
click at [491, 287] on div at bounding box center [492, 291] width 8 height 8
click at [485, 286] on input "يمكن الاستلام من مكتبنا/متجرنا/مستودعاتنا دون أي تكلفة إضافية" at bounding box center [402, 294] width 168 height 16
checkbox input "true"
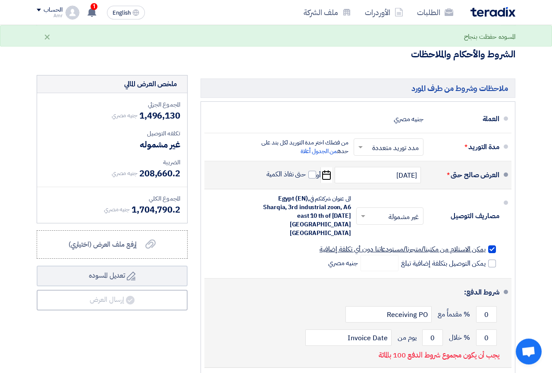
scroll to position [1278, 0]
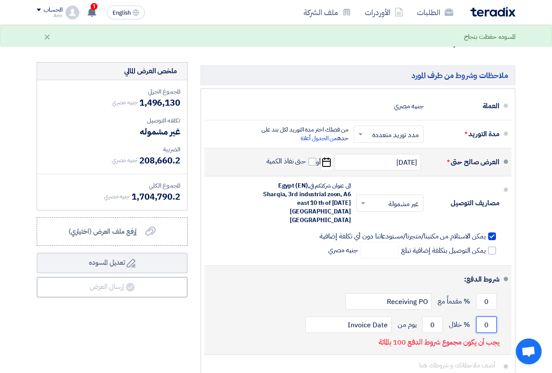
click at [485, 316] on input "0" at bounding box center [486, 324] width 21 height 16
type input "100"
click at [433, 316] on input "0" at bounding box center [432, 324] width 21 height 16
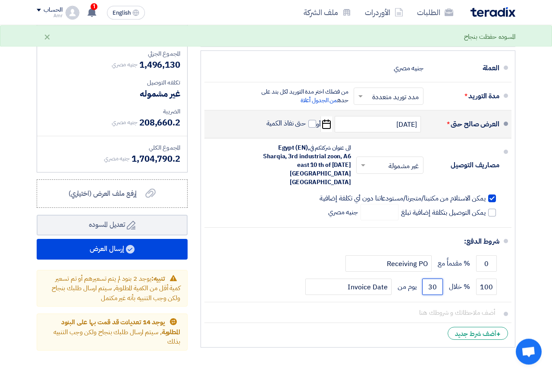
scroll to position [1322, 0]
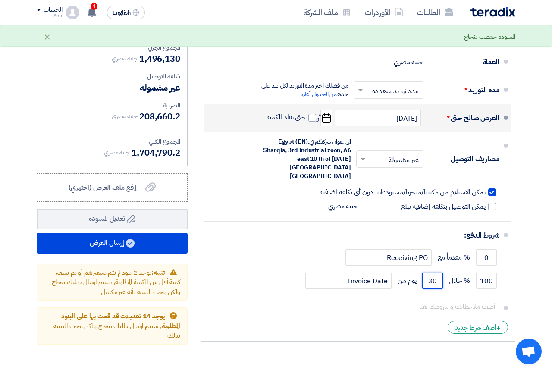
type input "30"
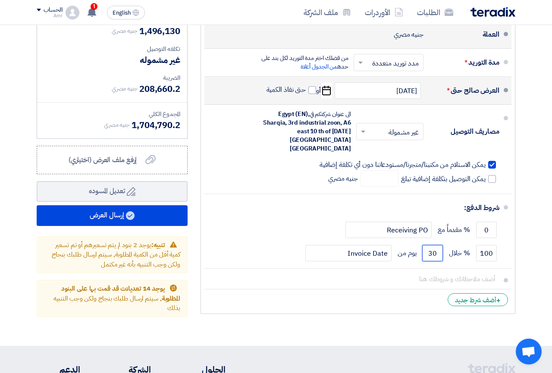
scroll to position [1366, 0]
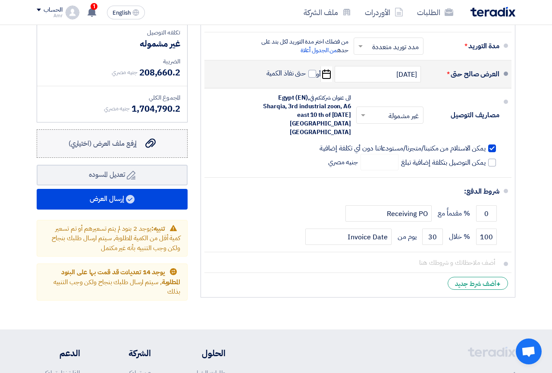
click at [120, 129] on label "إرفع ملف العرض (اختياري) إرفع ملف العرض (اختياري)" at bounding box center [112, 143] width 151 height 28
click at [0, 0] on input "إرفع ملف العرض (اختياري) إرفع ملف العرض (اختياري)" at bounding box center [0, 0] width 0 height 0
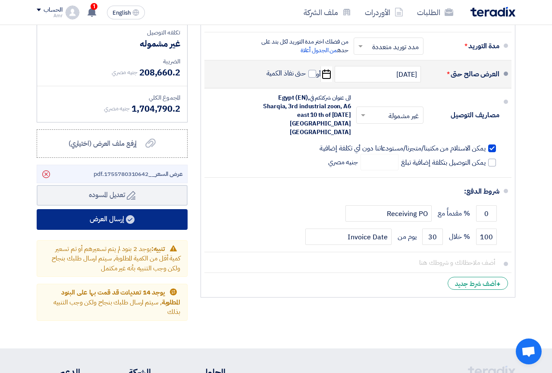
click at [97, 209] on button "إرسال العرض" at bounding box center [112, 219] width 151 height 21
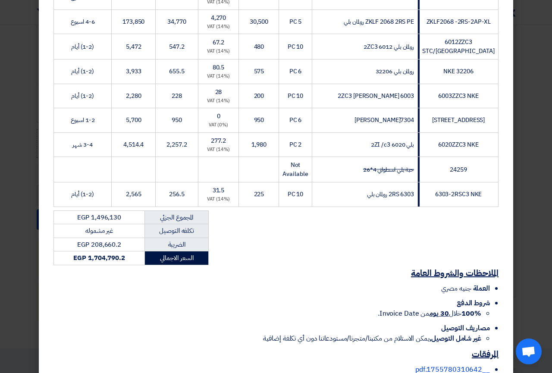
scroll to position [415, 0]
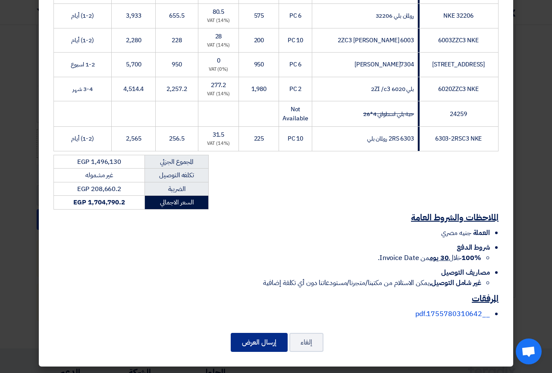
click at [262, 335] on button "إرسال العرض" at bounding box center [259, 342] width 57 height 19
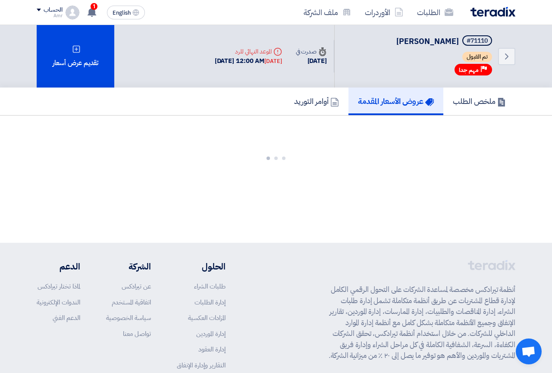
scroll to position [0, 0]
